Goal: Task Accomplishment & Management: Complete application form

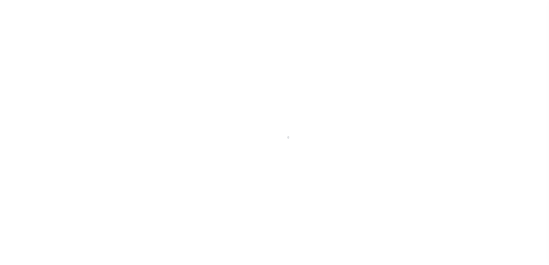
select select "200"
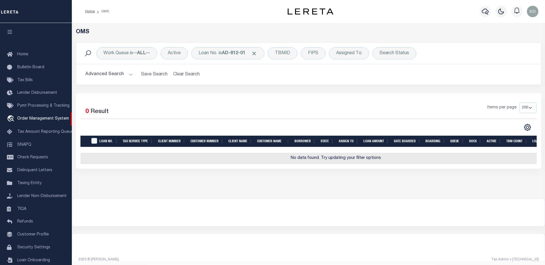
scroll to position [10, 0]
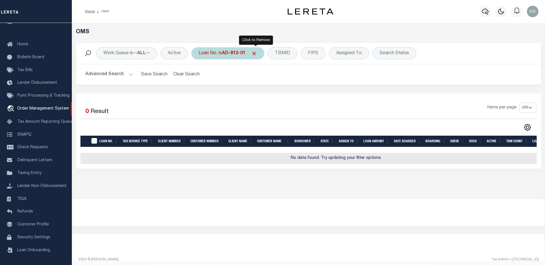
click at [257, 53] on span "Click to Remove" at bounding box center [254, 54] width 6 height 6
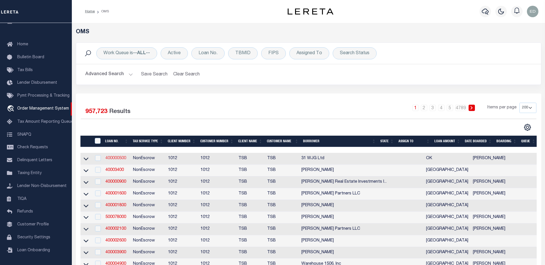
click at [125, 159] on link "400000500" at bounding box center [115, 159] width 21 height 4
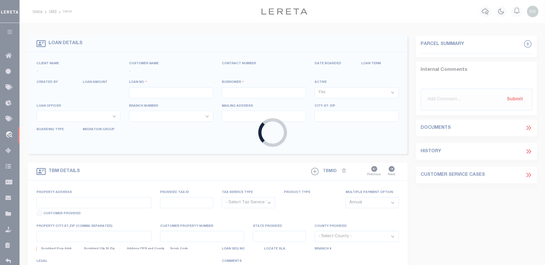
type input "400000500"
type input "31 WJG Ltd"
select select "False"
select select
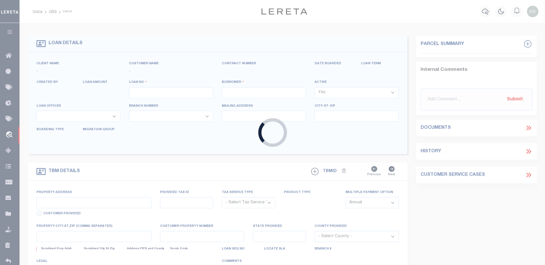
select select "NonEscrow"
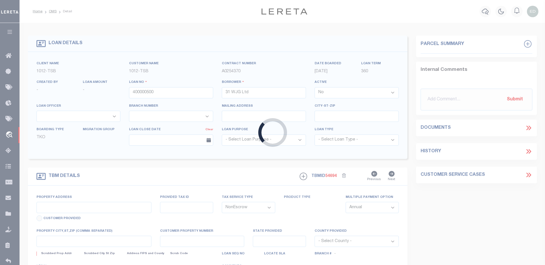
type input "3314 Memorial"
select select
type input "Tulsa OK 74115"
type input "OK"
select select "Tulsa"
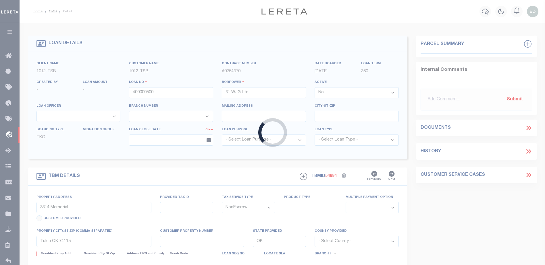
type textarea "Airplane Hanger"
select select "4117"
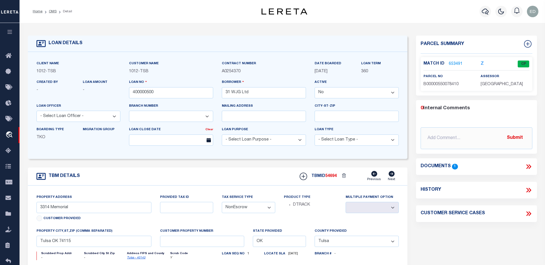
type input "119914"
type input "KSJ SOLUTIONS LLC"
select select "True"
select select
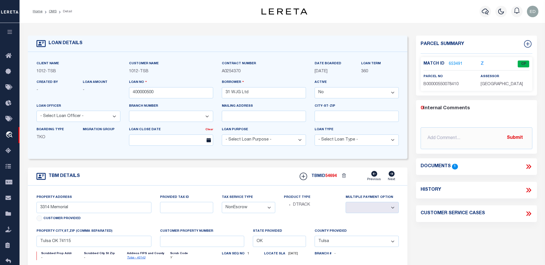
type input "1926 [GEOGRAPHIC_DATA]"
type input "[GEOGRAPHIC_DATA]"
select select "400"
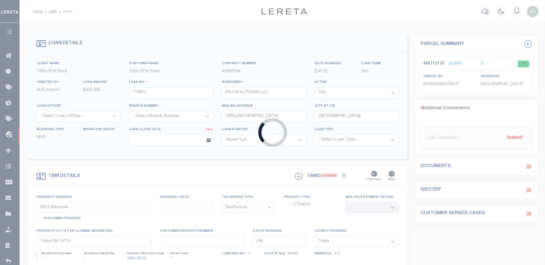
type input "[STREET_ADDRESS][PERSON_NAME]"
select select
type input "[GEOGRAPHIC_DATA]"
select select
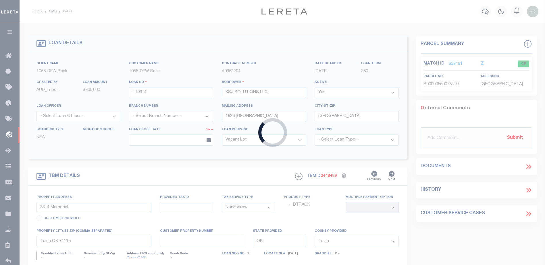
type textarea "[STREET_ADDRESS][PERSON_NAME] BUILDING P-1 UNIT 207 TOGETHER WITH AN UNDIVIDED …"
select select "53799"
select select "3892"
